Goal: Task Accomplishment & Management: Manage account settings

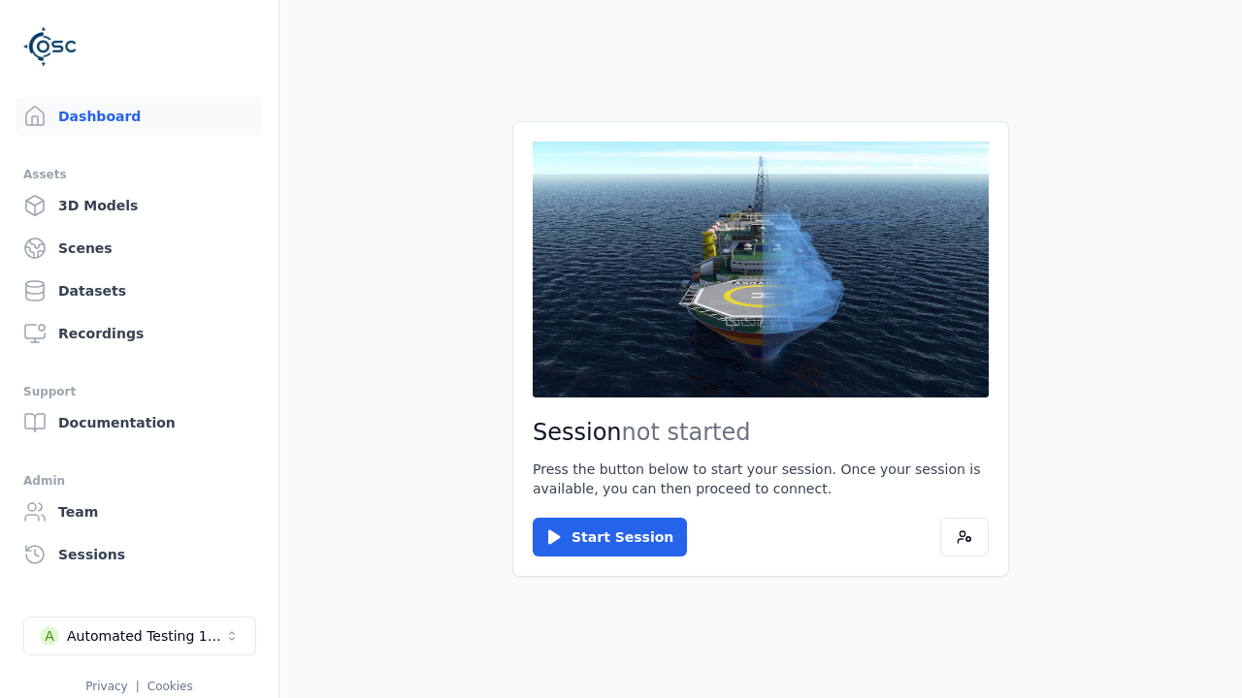
click at [140, 636] on div "Automated Testing 1 - Playwright" at bounding box center [145, 636] width 157 height 19
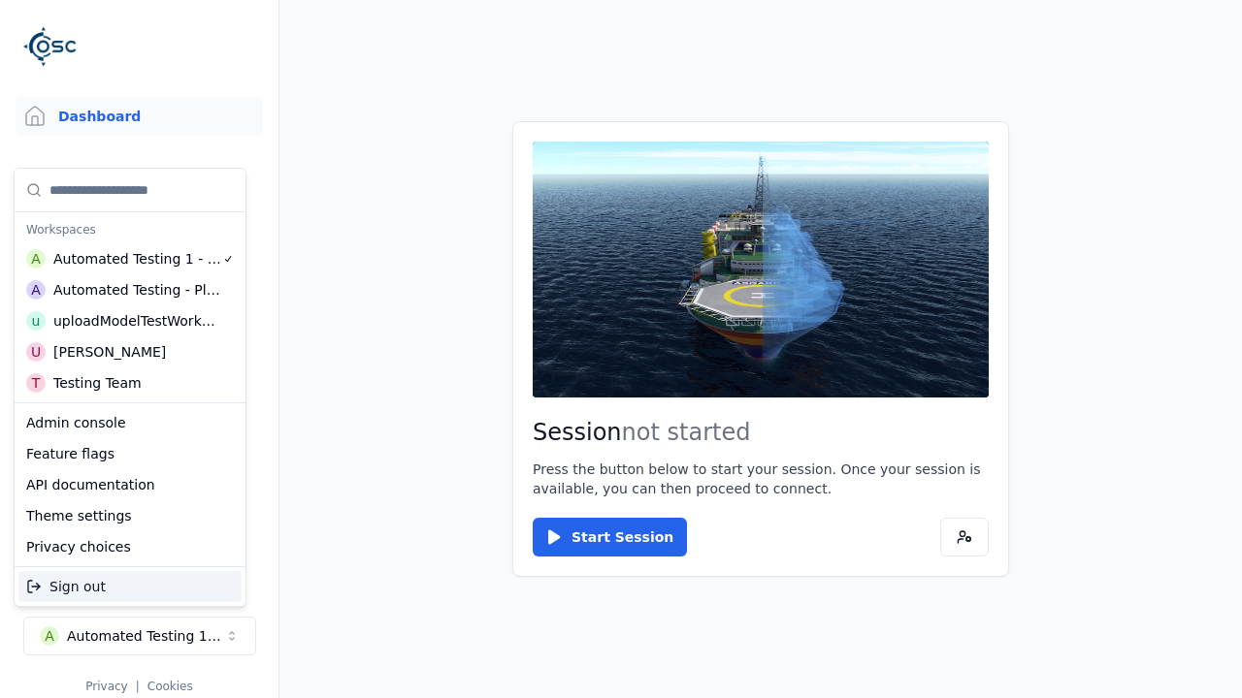
click at [136, 321] on div "uploadModelTestWorkspace" at bounding box center [136, 320] width 167 height 19
click at [621, 349] on html "Support Dashboard Assets 3D Models Scenes Datasets Recordings Support Documenta…" at bounding box center [621, 349] width 1242 height 698
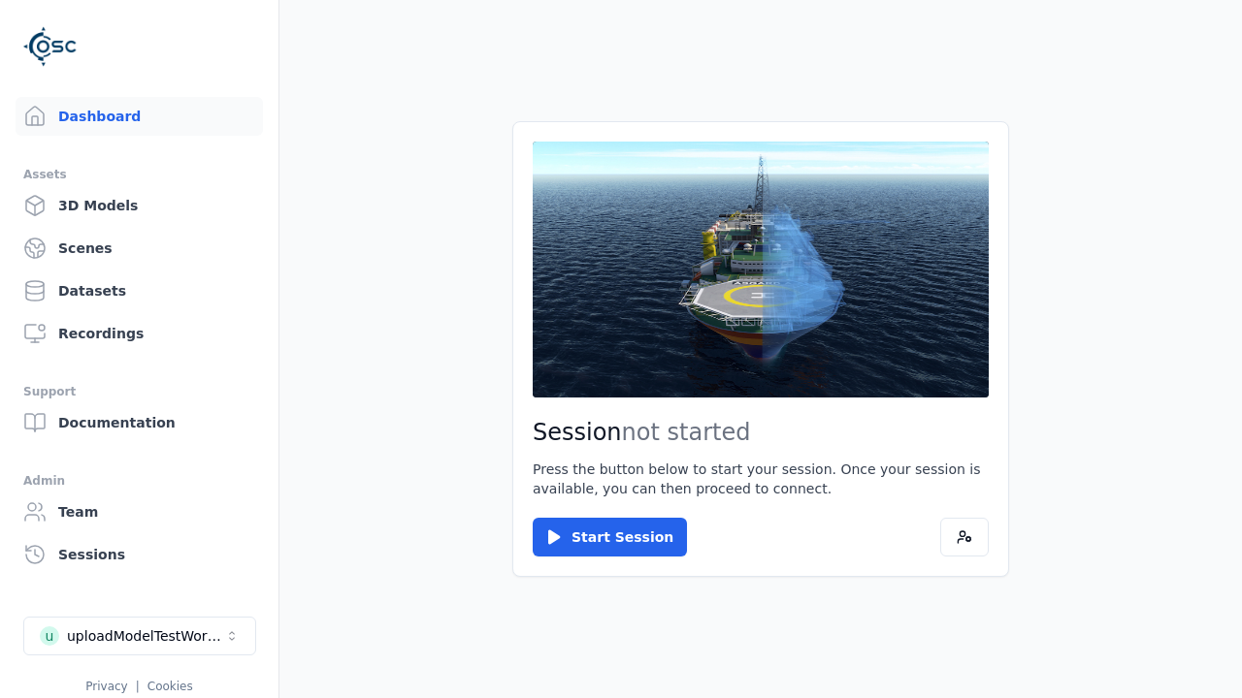
click at [139, 206] on link "3D Models" at bounding box center [139, 205] width 247 height 39
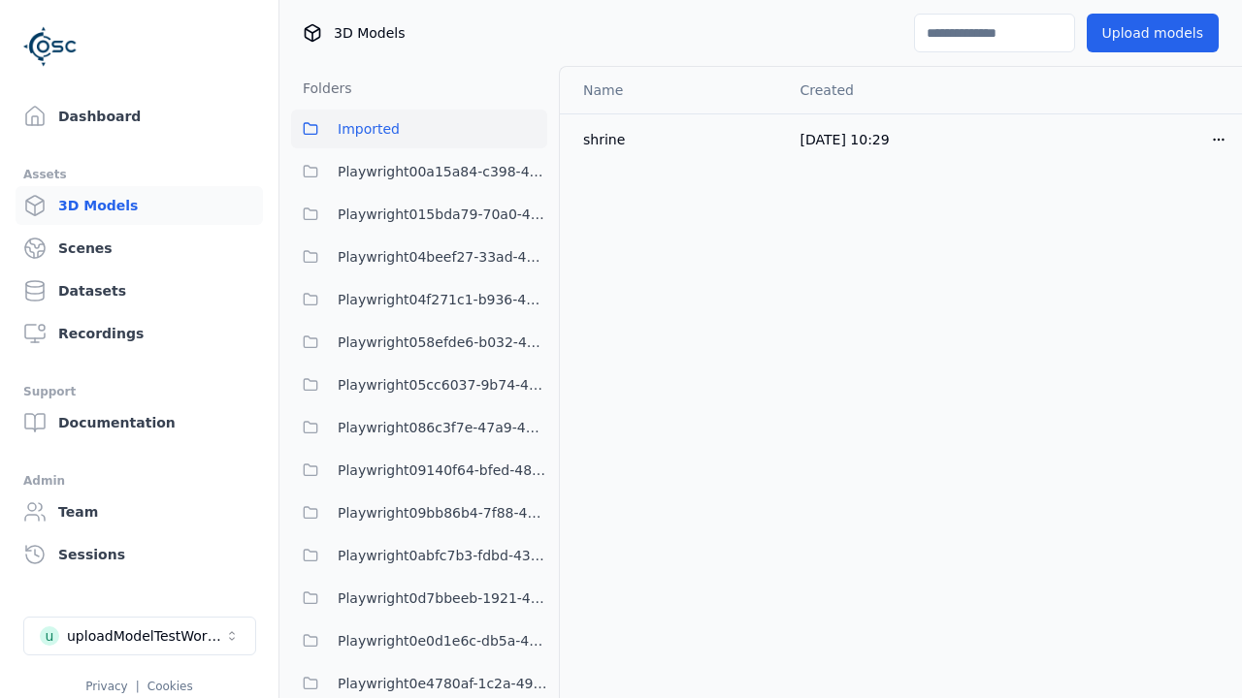
click at [1218, 139] on html "Support Dashboard Assets 3D Models Scenes Datasets Recordings Support Documenta…" at bounding box center [621, 349] width 1242 height 698
click at [1176, 214] on div "Delete" at bounding box center [1175, 214] width 114 height 31
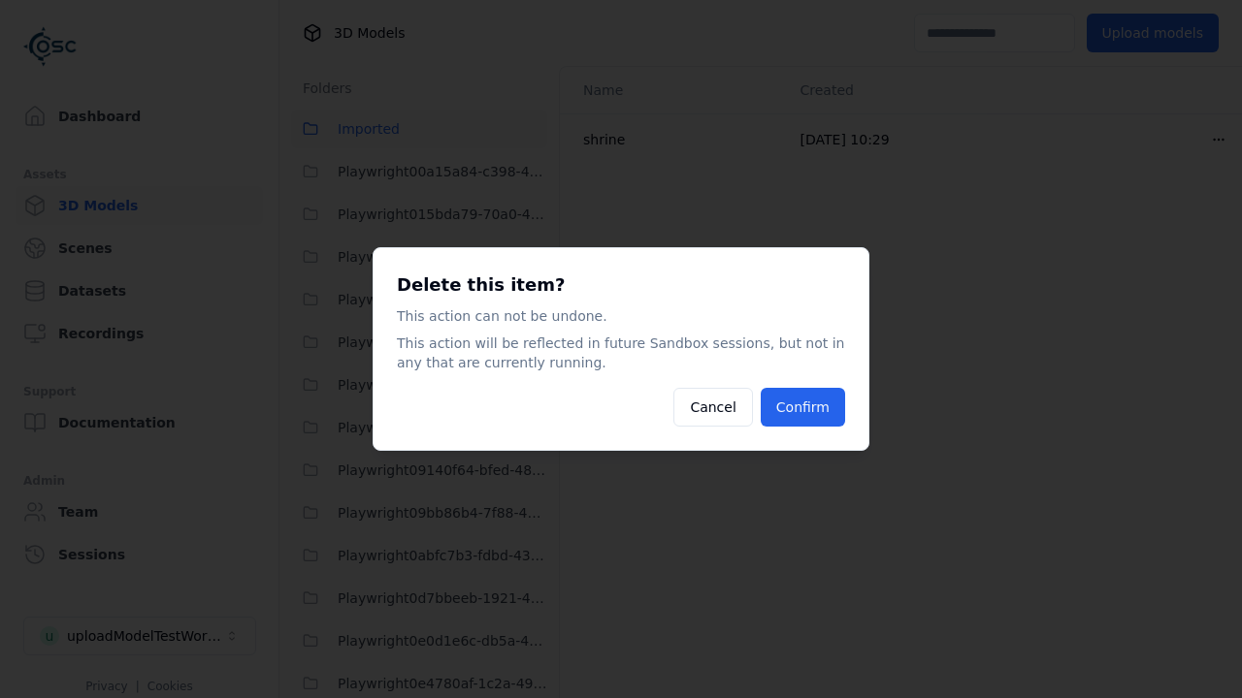
click at [802, 407] on button "Confirm" at bounding box center [802, 407] width 84 height 39
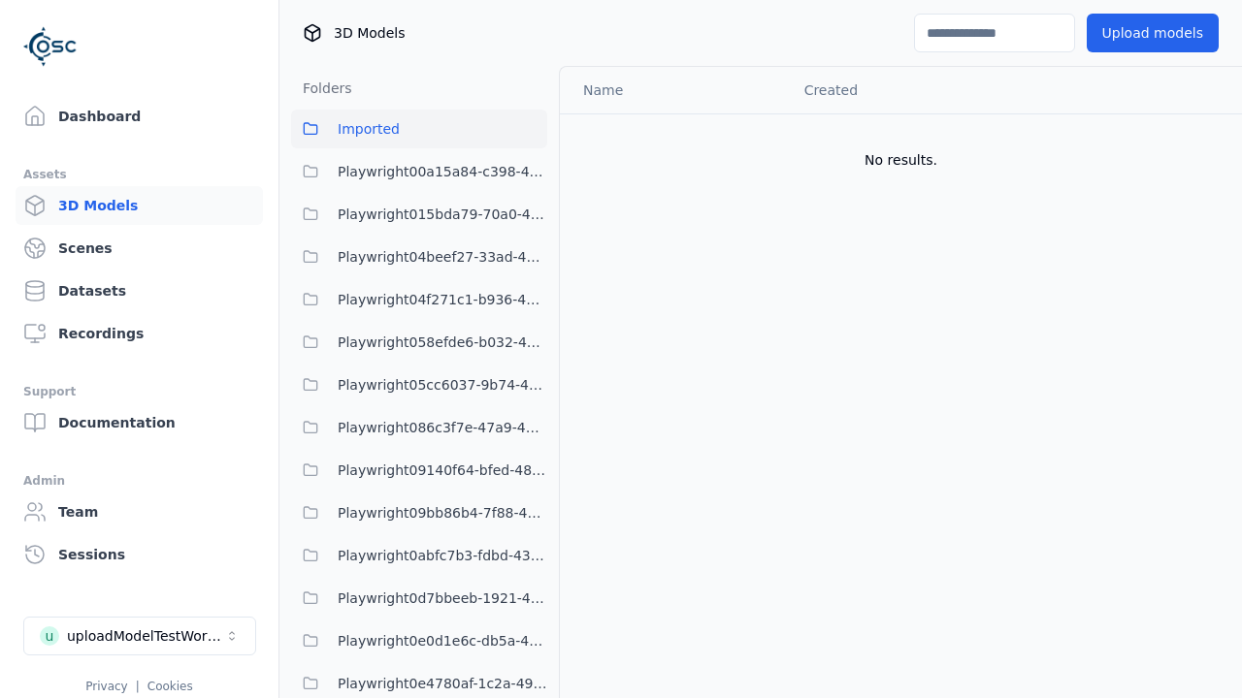
click at [1151, 33] on button "Upload models" at bounding box center [1152, 33] width 132 height 39
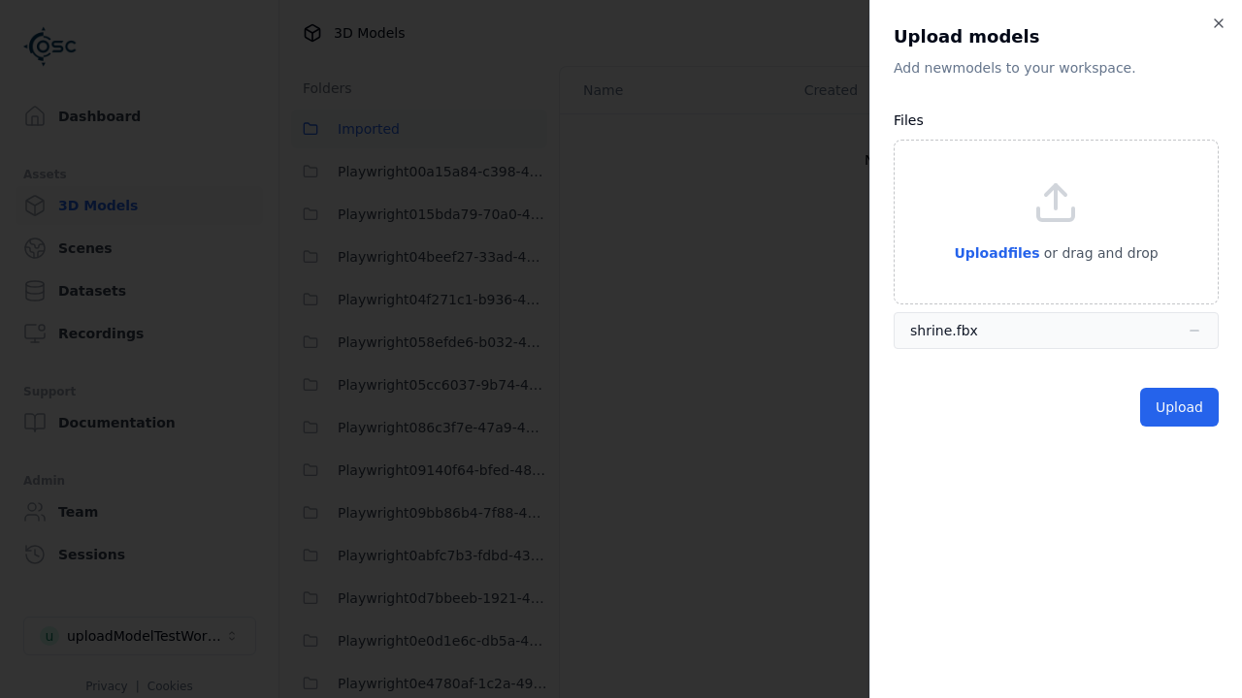
click at [1178, 407] on button "Upload" at bounding box center [1179, 407] width 79 height 39
